Goal: Transaction & Acquisition: Purchase product/service

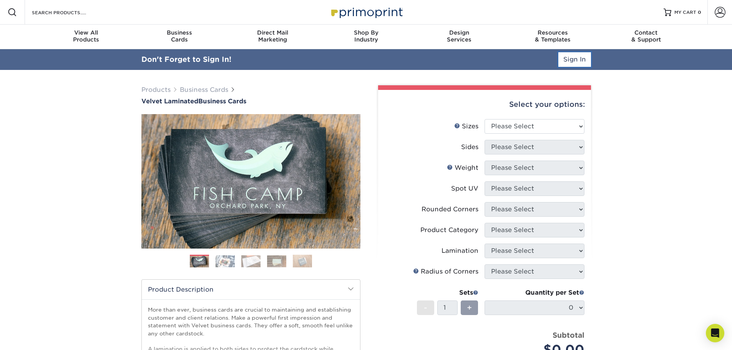
click at [575, 61] on link "Sign In" at bounding box center [574, 59] width 33 height 15
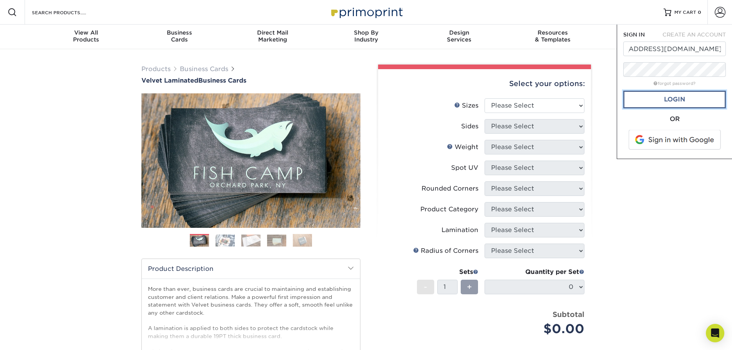
click at [652, 94] on link "Login" at bounding box center [674, 100] width 103 height 18
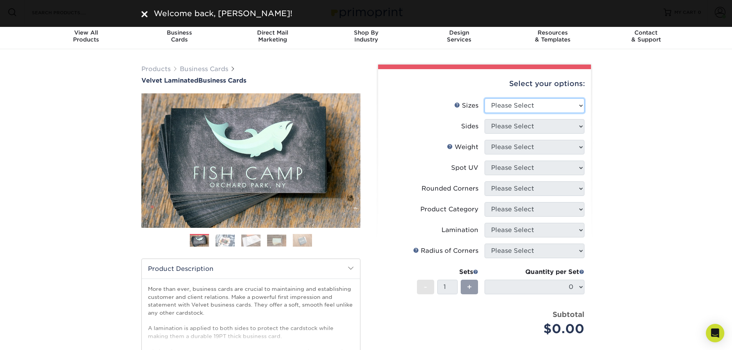
click at [526, 109] on select "Please Select 1.5" x 3.5" - Mini 1.75" x 3.5" - Mini 2" x 2" - Square 2" x 3" -…" at bounding box center [534, 105] width 100 height 15
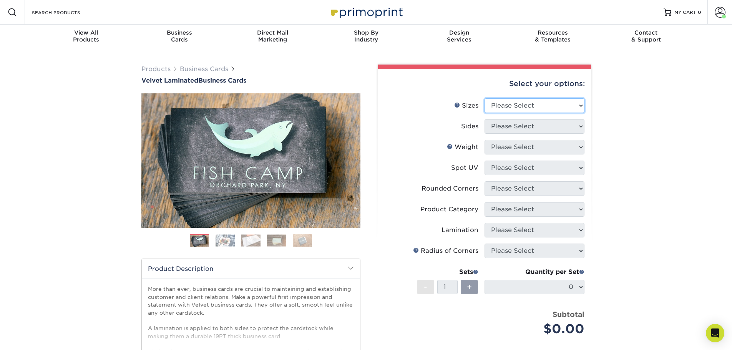
select select "2.00x3.50"
click at [484, 98] on select "Please Select 1.5" x 3.5" - Mini 1.75" x 3.5" - Mini 2" x 2" - Square 2" x 3" -…" at bounding box center [534, 105] width 100 height 15
click at [534, 133] on select "Please Select Print Both Sides Print Front Only" at bounding box center [534, 126] width 100 height 15
select select "13abbda7-1d64-4f25-8bb2-c179b224825d"
click at [484, 119] on select "Please Select Print Both Sides Print Front Only" at bounding box center [534, 126] width 100 height 15
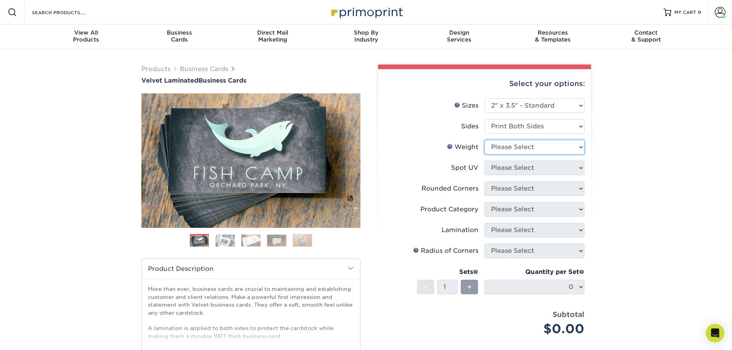
click at [530, 146] on select "Please Select 16PT" at bounding box center [534, 147] width 100 height 15
select select "16PT"
click at [484, 140] on select "Please Select 16PT" at bounding box center [534, 147] width 100 height 15
click at [529, 171] on select "Please Select No Spot UV Front and Back (Both Sides) Front Only Back Only" at bounding box center [534, 168] width 100 height 15
select select "3"
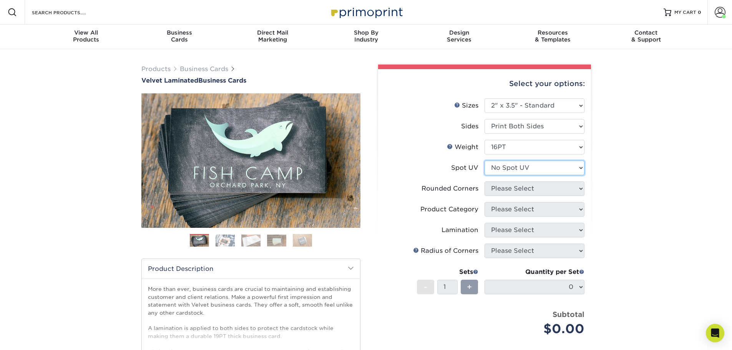
click at [484, 161] on select "Please Select No Spot UV Front and Back (Both Sides) Front Only Back Only" at bounding box center [534, 168] width 100 height 15
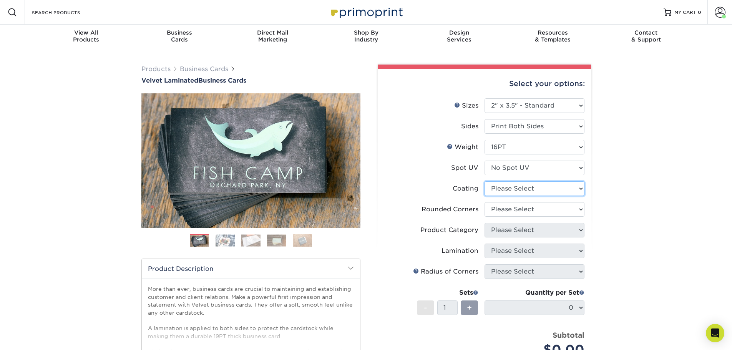
click at [522, 190] on select at bounding box center [534, 188] width 100 height 15
select select "3e7618de-abca-4bda-9f97-8b9129e913d8"
click at [484, 181] on select at bounding box center [534, 188] width 100 height 15
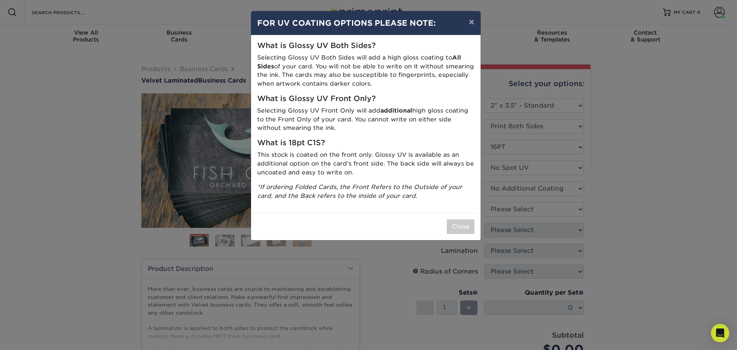
click at [513, 210] on div "× FOR UV COATING OPTIONS PLEASE NOTE: What is Glossy UV Both Sides? Selecting G…" at bounding box center [368, 175] width 737 height 350
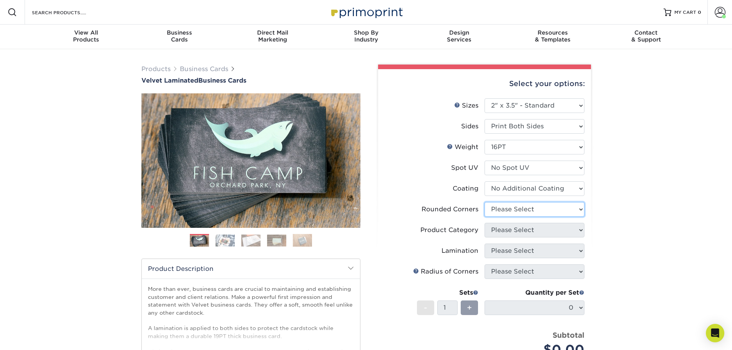
click at [502, 210] on select "Please Select Yes - Round 2 Corners Yes - Round 4 Corners No" at bounding box center [534, 209] width 100 height 15
select select "0"
click at [484, 202] on select "Please Select Yes - Round 2 Corners Yes - Round 4 Corners No" at bounding box center [534, 209] width 100 height 15
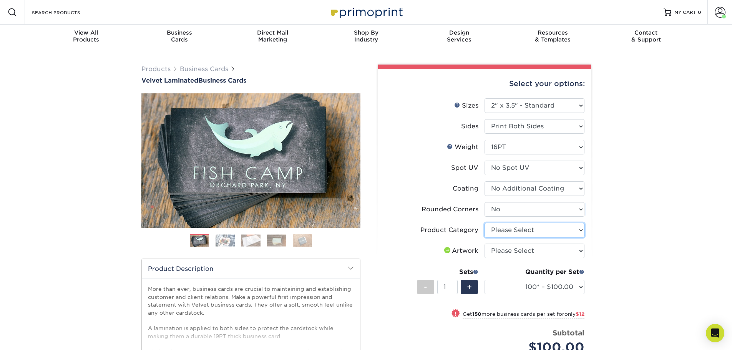
click at [516, 232] on select "Please Select Business Cards" at bounding box center [534, 230] width 100 height 15
select select "3b5148f1-0588-4f88-a218-97bcfdce65c1"
click at [484, 223] on select "Please Select Business Cards" at bounding box center [534, 230] width 100 height 15
click at [525, 255] on select "Please Select I will upload files I need a design - $100" at bounding box center [534, 250] width 100 height 15
select select "upload"
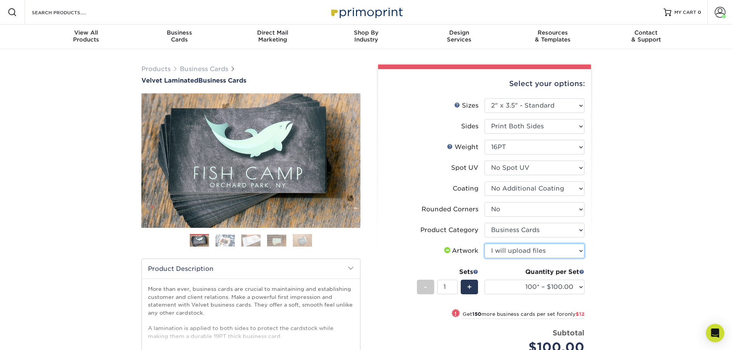
click at [484, 243] on select "Please Select I will upload files I need a design - $100" at bounding box center [534, 250] width 100 height 15
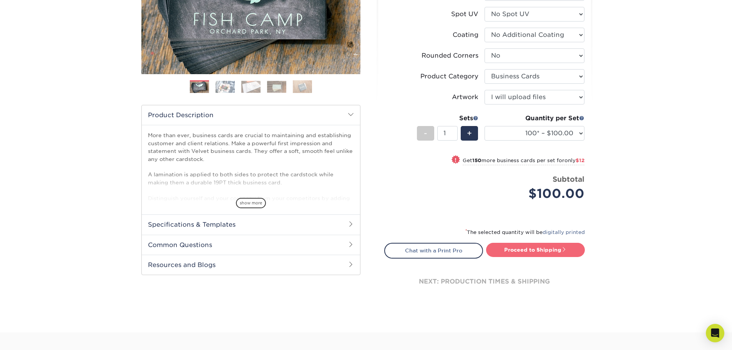
click at [556, 248] on link "Proceed to Shipping" at bounding box center [535, 250] width 99 height 14
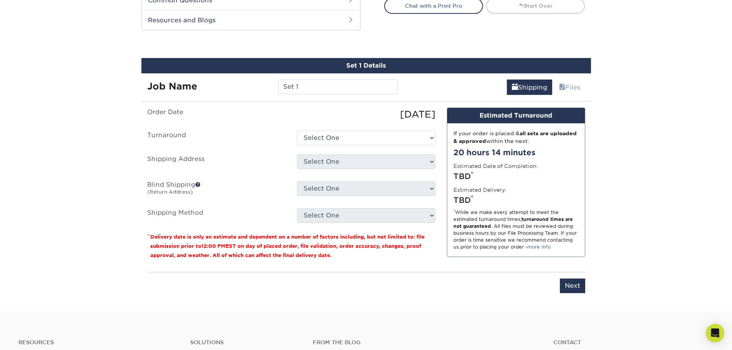
scroll to position [417, 0]
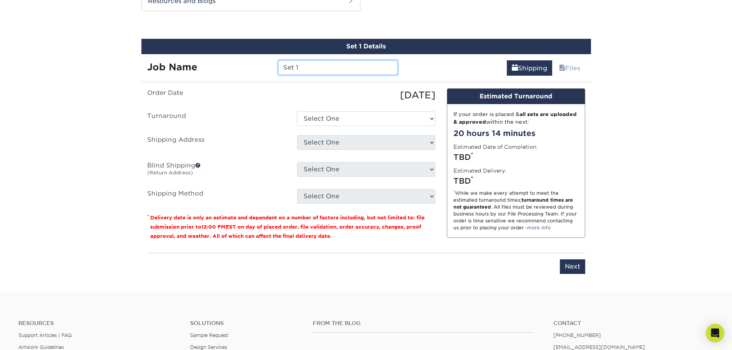
drag, startPoint x: 310, startPoint y: 66, endPoint x: 248, endPoint y: 68, distance: 62.2
click at [248, 68] on div "Job Name Set 1" at bounding box center [272, 67] width 262 height 15
type input "Jack Rogers"
click at [352, 118] on select "Select One 2-4 Business Days 2 Day Next Business Day" at bounding box center [366, 118] width 138 height 15
select select "2ada4704-3e6d-433a-a581-722d89888c56"
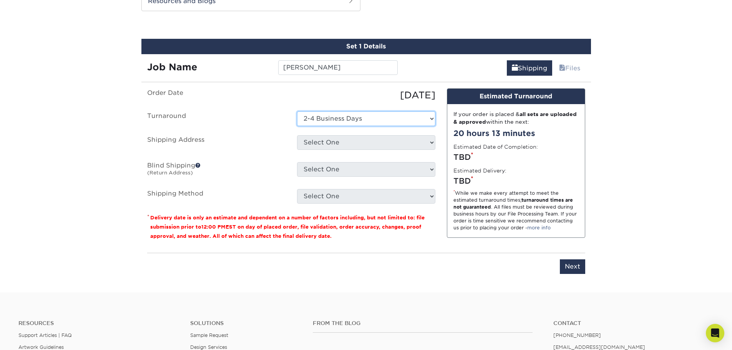
click at [297, 111] on select "Select One 2-4 Business Days 2 Day Next Business Day" at bounding box center [366, 118] width 138 height 15
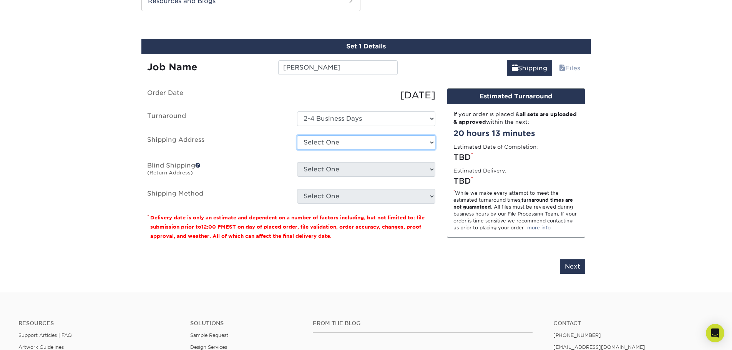
click at [341, 141] on select "Select One 1000 HEALTH PARK DR, BRENTWOOD, TN 1000 HEALTH PARK DR, BRENTWOOD, T…" at bounding box center [366, 142] width 138 height 15
select select "271482"
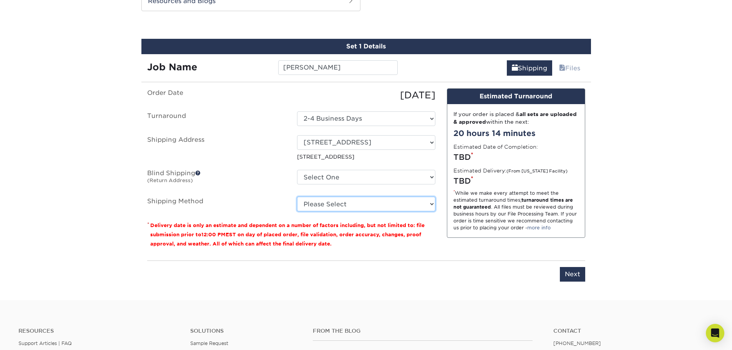
click at [349, 205] on select "Please Select Ground Shipping (+$7.84) 3 Day Shipping Service (+$15.36) 2 Day A…" at bounding box center [366, 204] width 138 height 15
select select "03"
click at [297, 197] on select "Please Select Ground Shipping (+$7.84) 3 Day Shipping Service (+$15.36) 2 Day A…" at bounding box center [366, 204] width 138 height 15
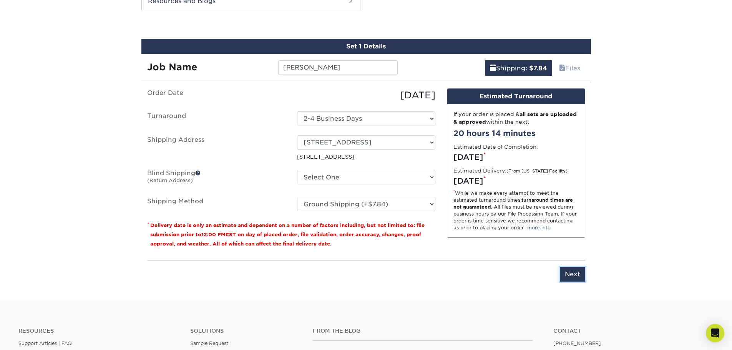
click at [568, 272] on input "Next" at bounding box center [572, 274] width 25 height 15
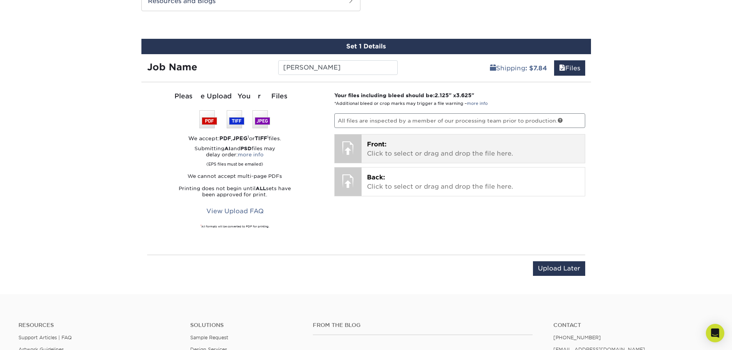
click at [492, 159] on div "Front: Click to select or drag and drop the file here. Choose file" at bounding box center [472, 148] width 223 height 28
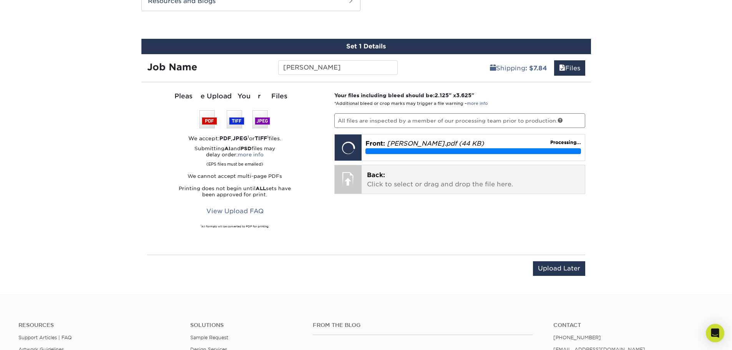
click at [385, 177] on p "Back: Click to select or drag and drop the file here." at bounding box center [473, 180] width 212 height 18
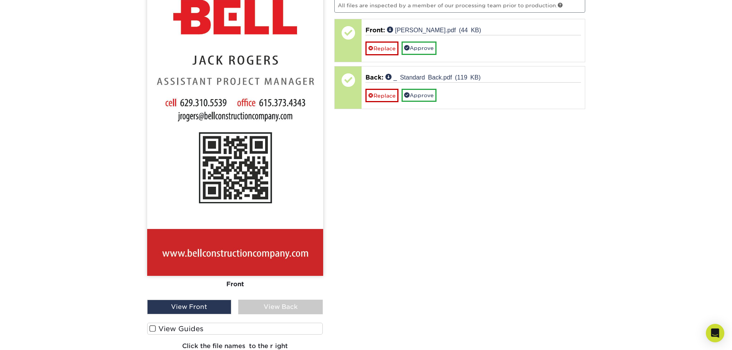
scroll to position [494, 0]
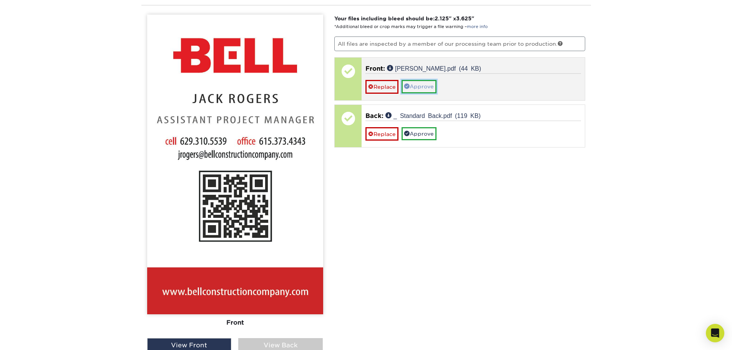
click at [429, 88] on link "Approve" at bounding box center [418, 86] width 35 height 13
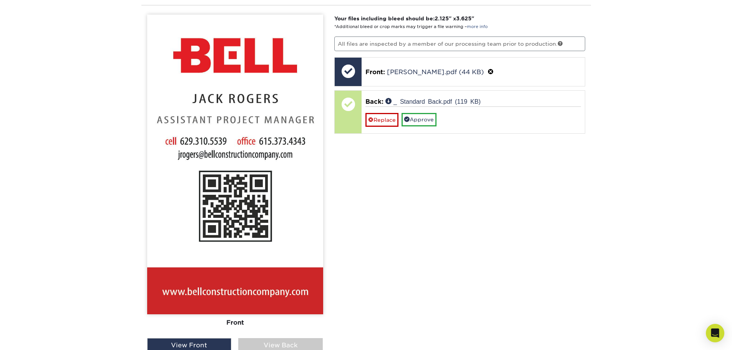
drag, startPoint x: 321, startPoint y: 345, endPoint x: 320, endPoint y: 339, distance: 6.3
click at [321, 343] on div "View Back" at bounding box center [280, 345] width 84 height 15
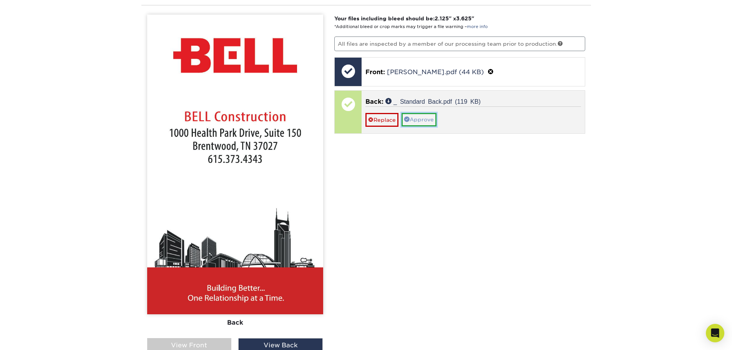
click at [422, 119] on link "Approve" at bounding box center [418, 119] width 35 height 13
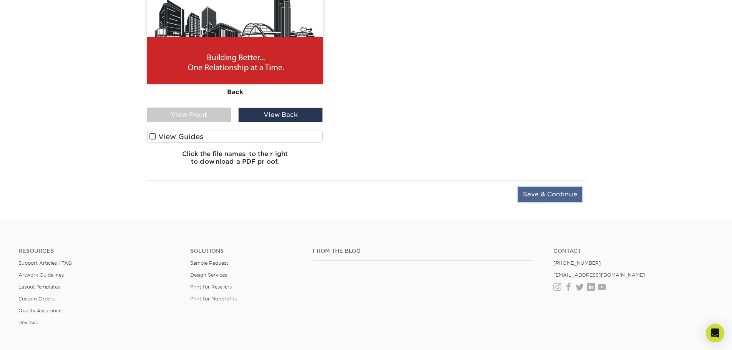
click at [533, 197] on input "Save & Continue" at bounding box center [550, 194] width 64 height 15
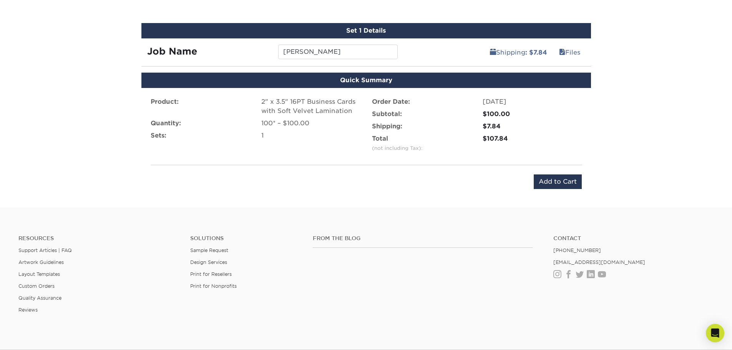
scroll to position [439, 0]
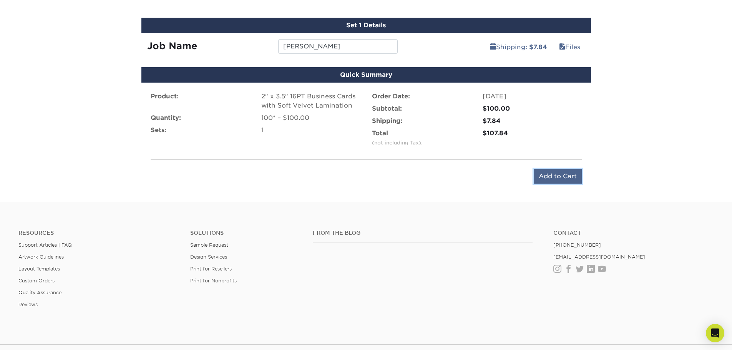
click at [559, 178] on input "Add to Cart" at bounding box center [557, 176] width 48 height 15
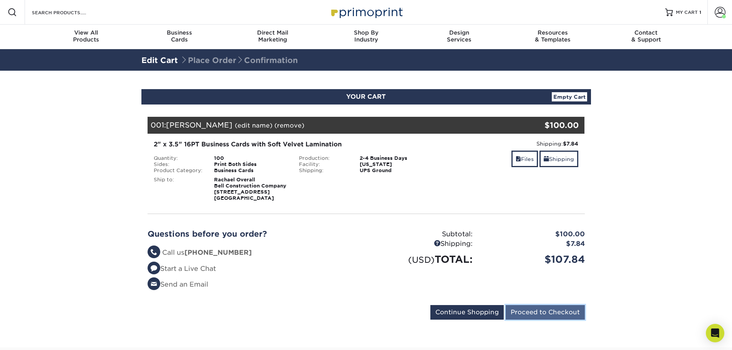
click at [554, 317] on input "Proceed to Checkout" at bounding box center [544, 312] width 79 height 15
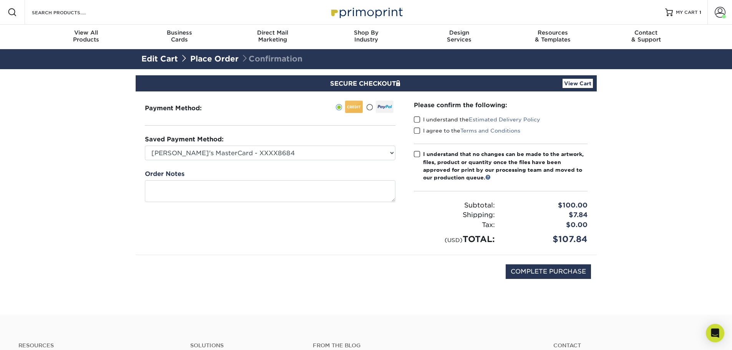
click at [417, 120] on span at bounding box center [417, 119] width 7 height 7
click at [0, 0] on input "I understand the Estimated Delivery Policy" at bounding box center [0, 0] width 0 height 0
click at [417, 131] on span at bounding box center [417, 130] width 7 height 7
click at [0, 0] on input "I agree to the Terms and Conditions" at bounding box center [0, 0] width 0 height 0
click at [415, 154] on span at bounding box center [417, 154] width 7 height 7
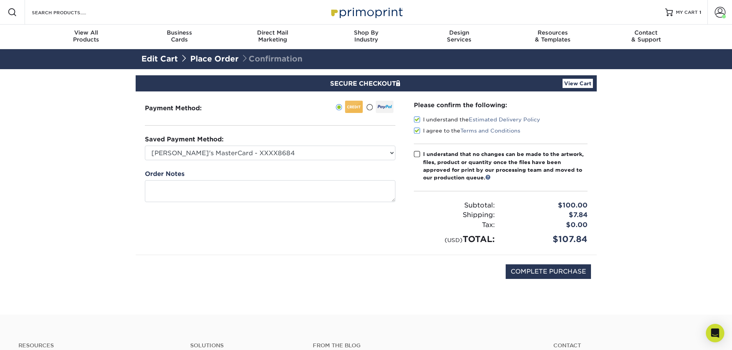
click at [0, 0] on input "I understand that no changes can be made to the artwork, files, product or quan…" at bounding box center [0, 0] width 0 height 0
click at [537, 268] on input "COMPLETE PURCHASE" at bounding box center [547, 271] width 85 height 15
type input "PROCESSING, PLEASE WAIT..."
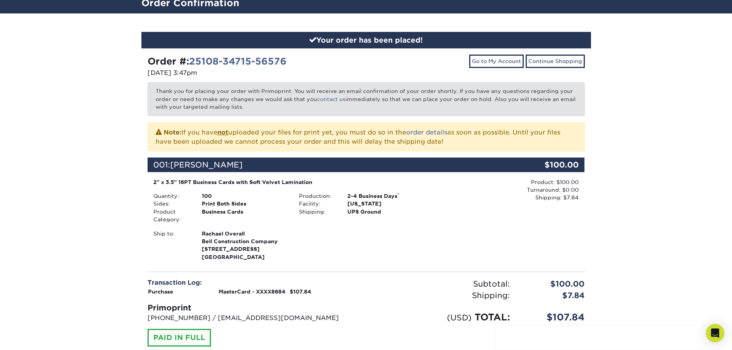
scroll to position [230, 0]
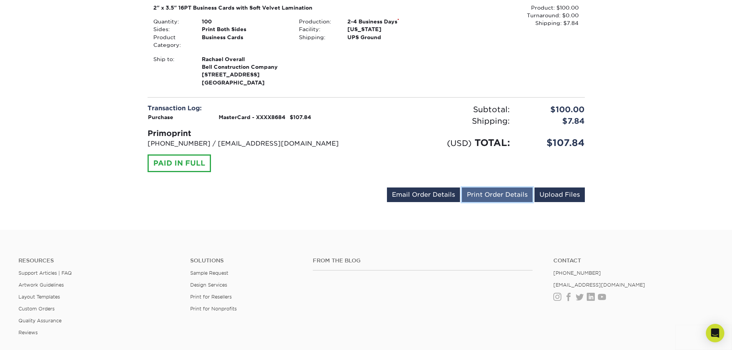
click at [510, 202] on link "Print Order Details" at bounding box center [497, 194] width 71 height 15
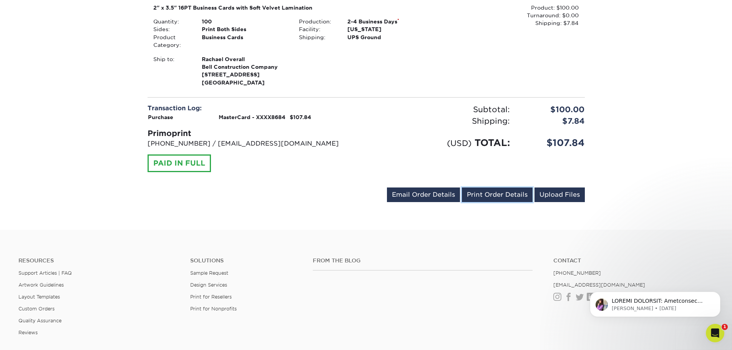
scroll to position [0, 0]
